Goal: Task Accomplishment & Management: Complete application form

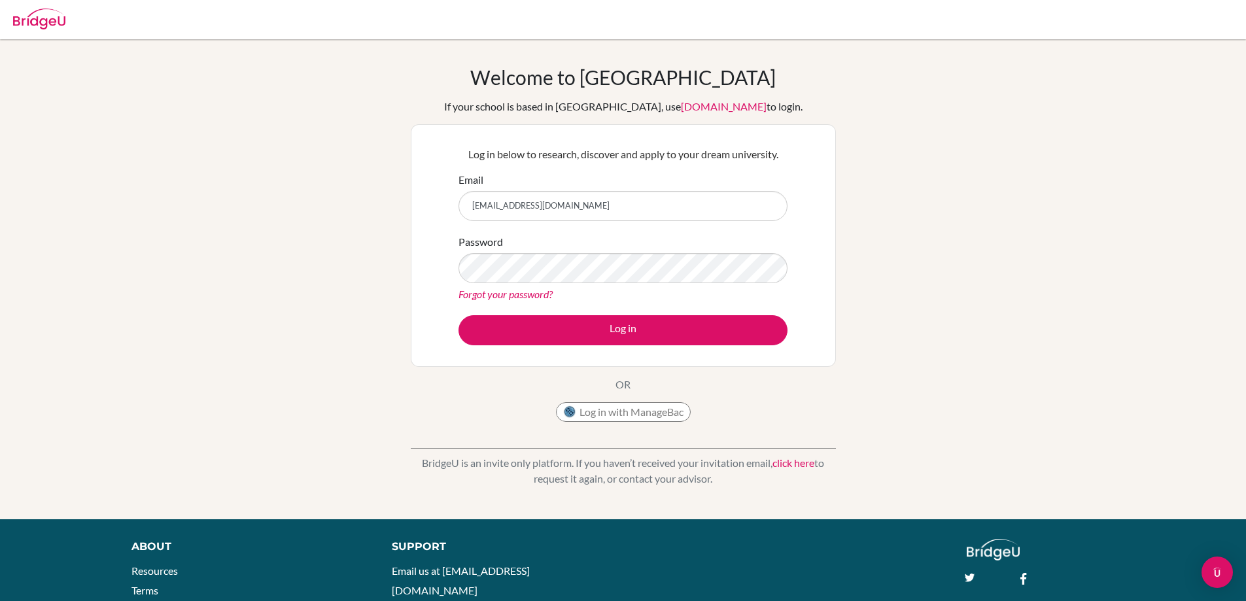
click at [561, 212] on input "tarik.buran23@gmail.com" at bounding box center [622, 206] width 329 height 30
type input "t.buran@istanbulint.com"
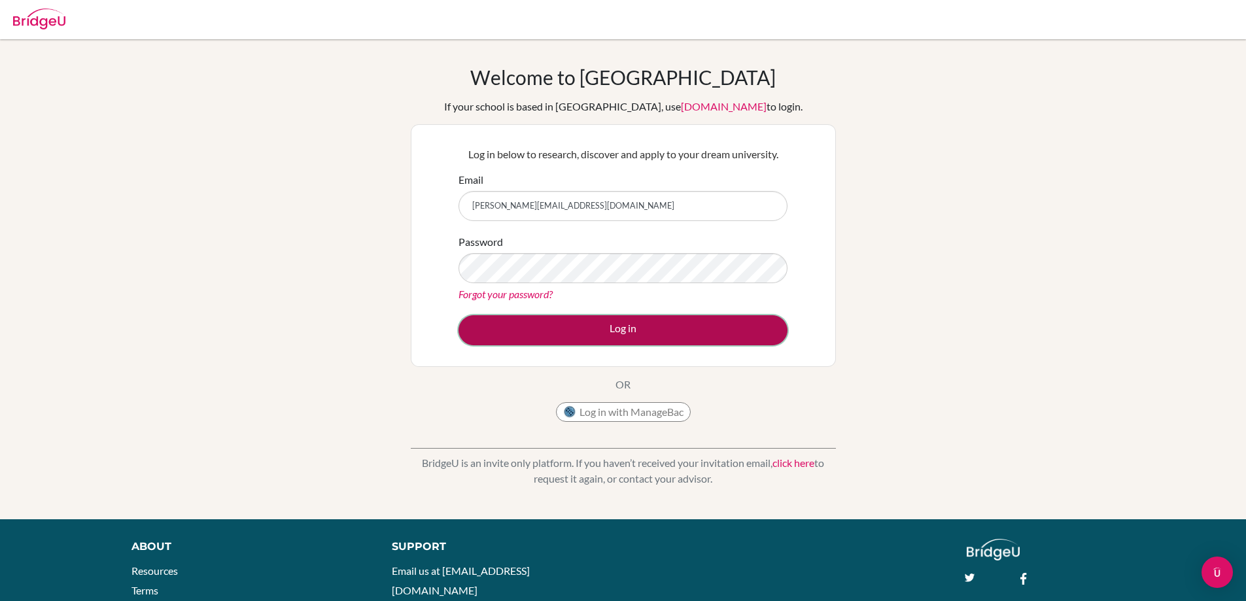
click at [588, 317] on button "Log in" at bounding box center [622, 330] width 329 height 30
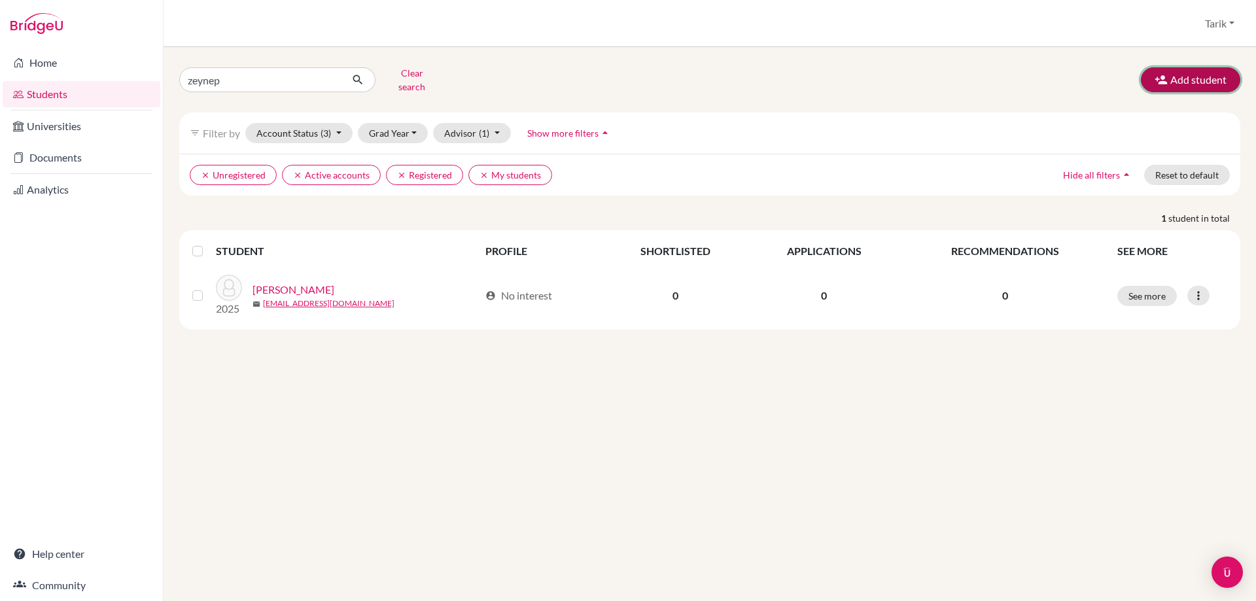
click at [1185, 74] on button "Add student" at bounding box center [1190, 79] width 99 height 25
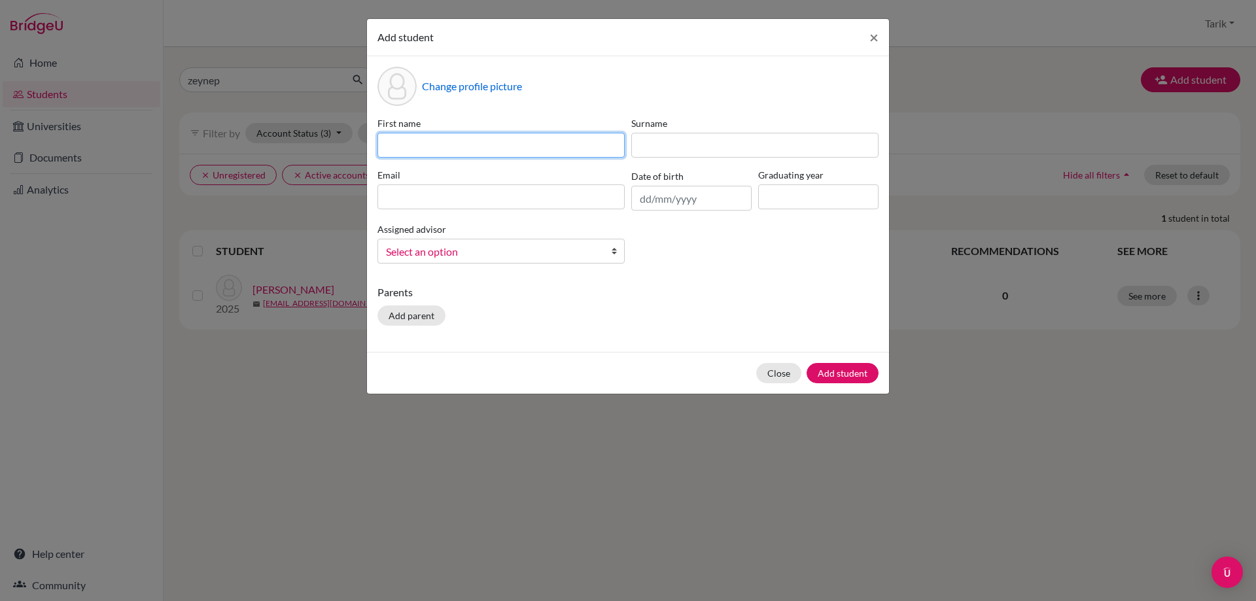
click at [489, 146] on input at bounding box center [500, 145] width 247 height 25
type input "[PERSON_NAME]"
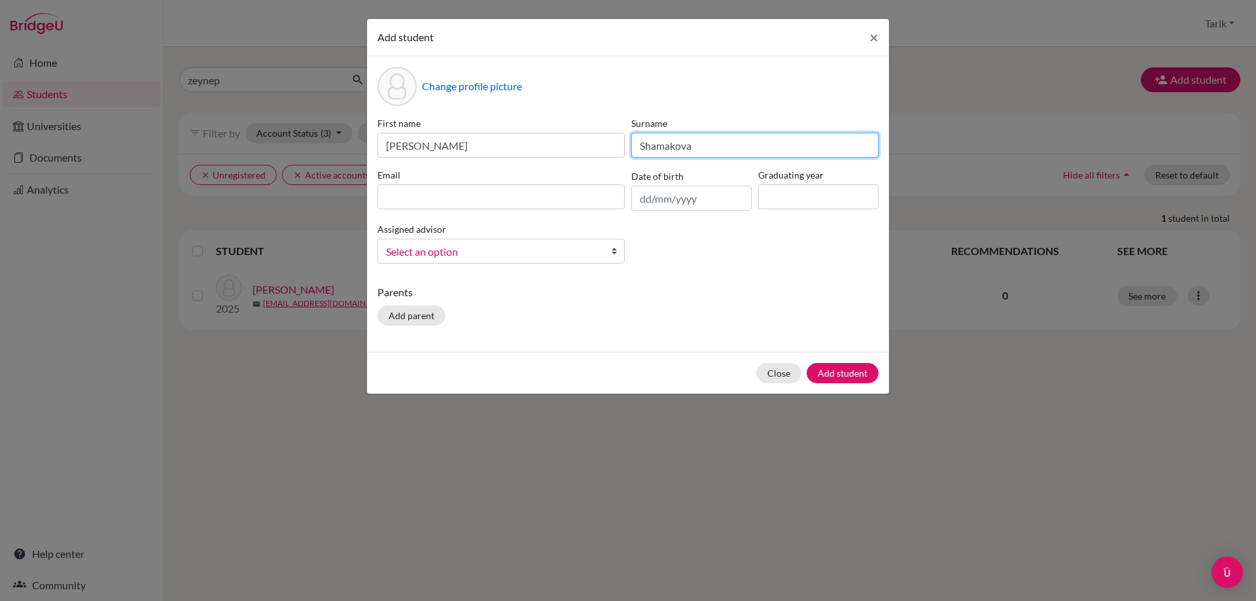
click at [655, 147] on input "Shamakova" at bounding box center [754, 145] width 247 height 25
type input "Shmakova"
click at [534, 197] on input at bounding box center [500, 196] width 247 height 25
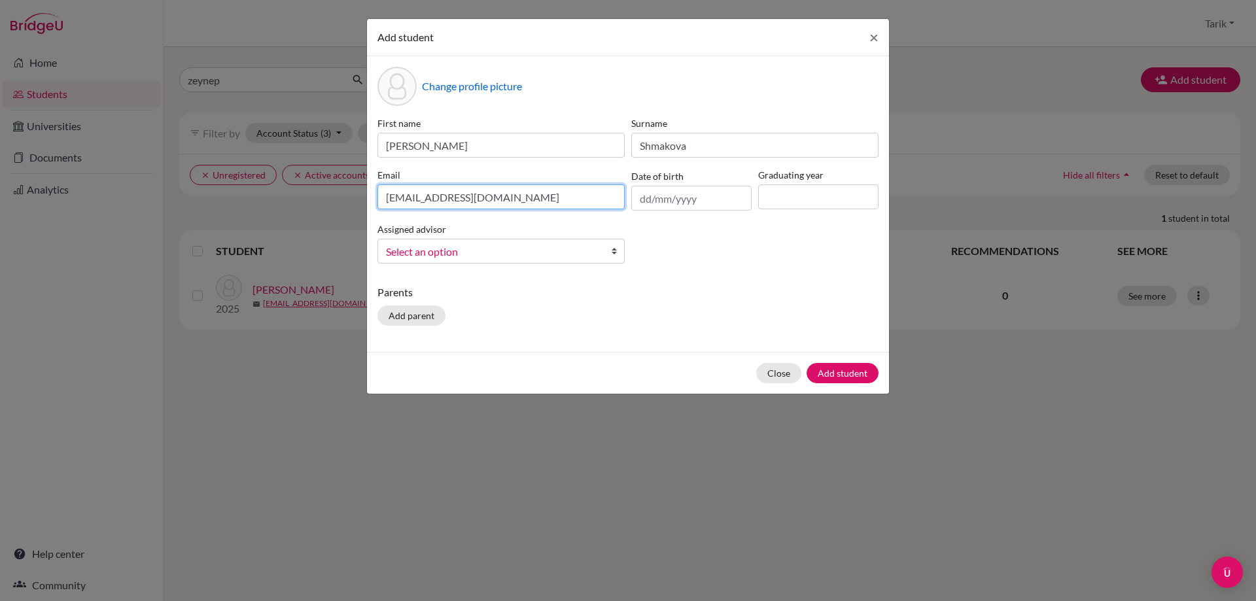
type input "[EMAIL_ADDRESS][DOMAIN_NAME]"
click at [518, 240] on link "Select an option" at bounding box center [500, 251] width 247 height 25
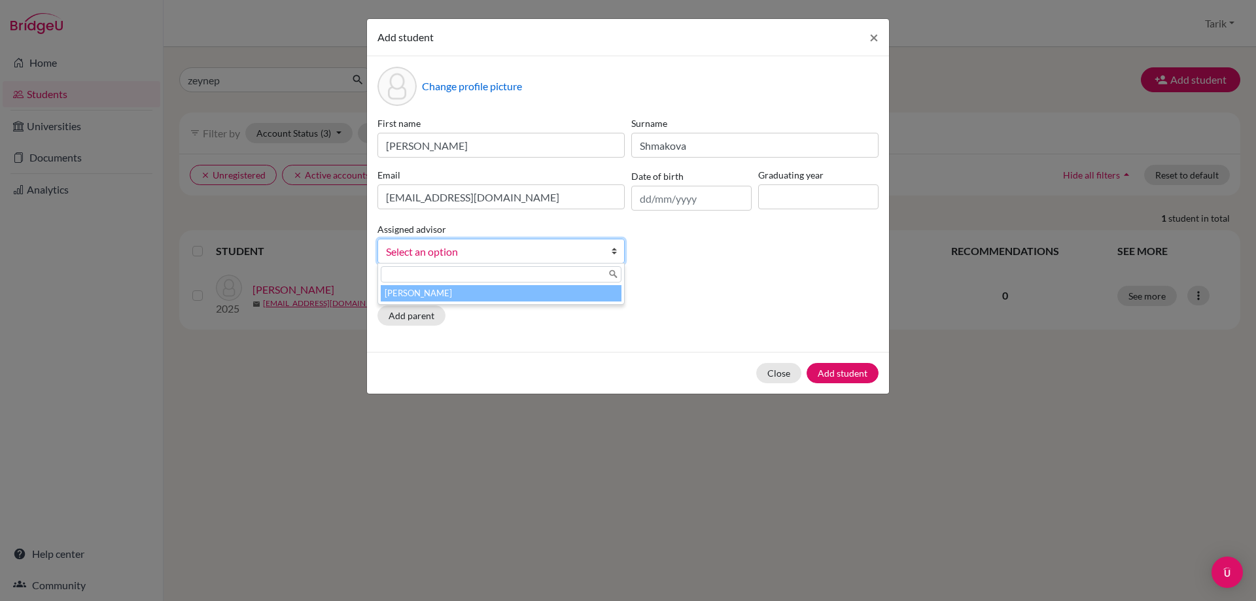
click at [506, 298] on li "[PERSON_NAME]" at bounding box center [501, 293] width 241 height 16
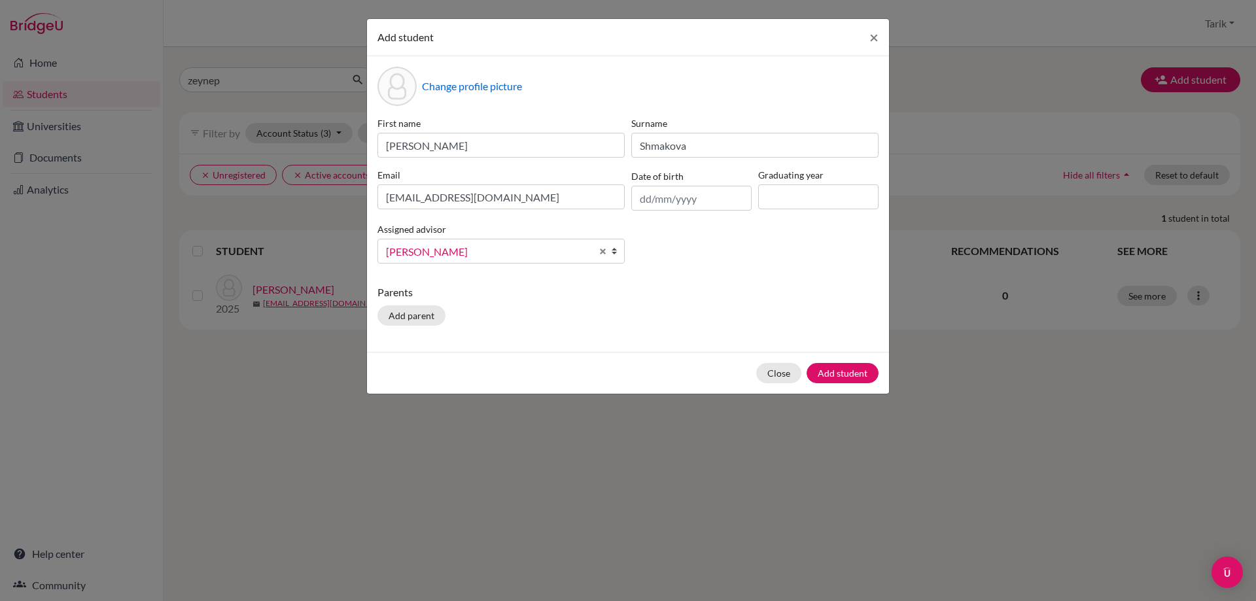
click at [704, 229] on div "First name [PERSON_NAME] Surname [PERSON_NAME] Email [PERSON_NAME][EMAIL_ADDRES…" at bounding box center [628, 195] width 508 height 158
click at [816, 200] on input at bounding box center [818, 196] width 120 height 25
type input "2027"
click at [842, 375] on button "Add student" at bounding box center [842, 373] width 72 height 20
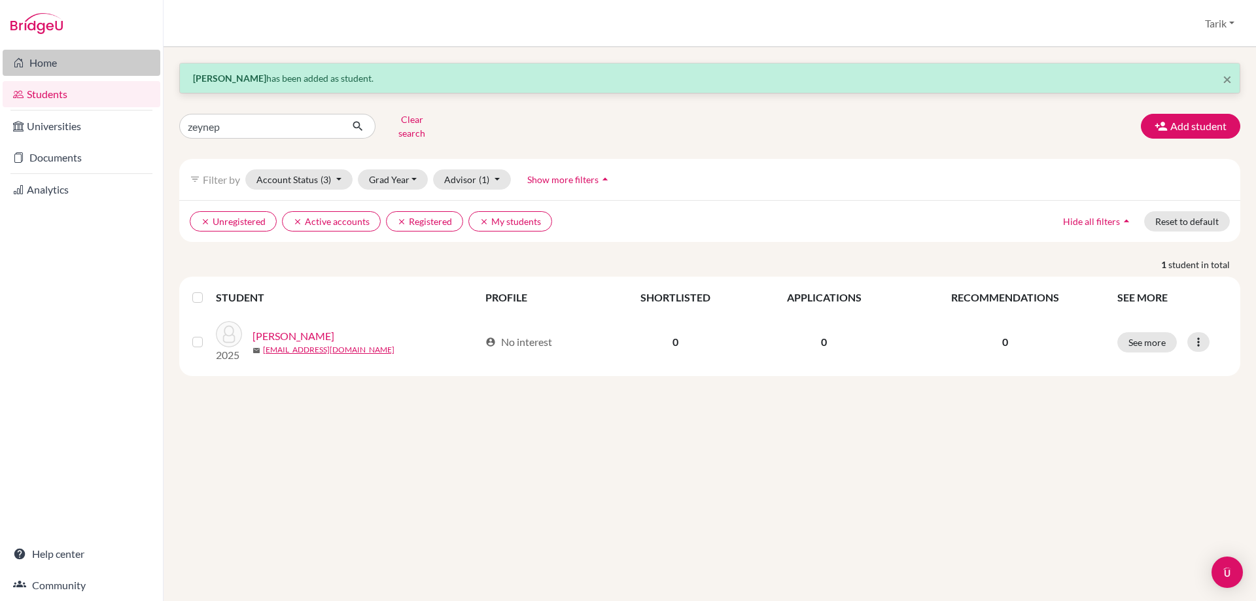
click at [69, 64] on link "Home" at bounding box center [82, 63] width 158 height 26
